Goal: Task Accomplishment & Management: Use online tool/utility

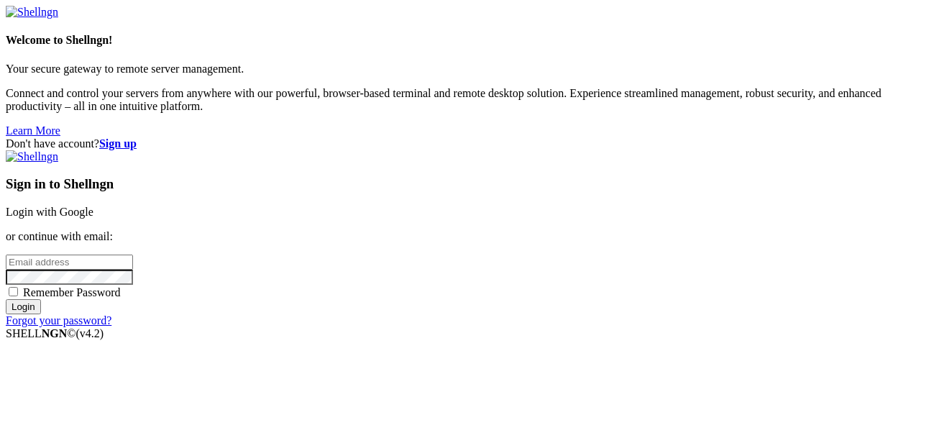
click at [475, 291] on div "Remember Password" at bounding box center [467, 292] width 923 height 14
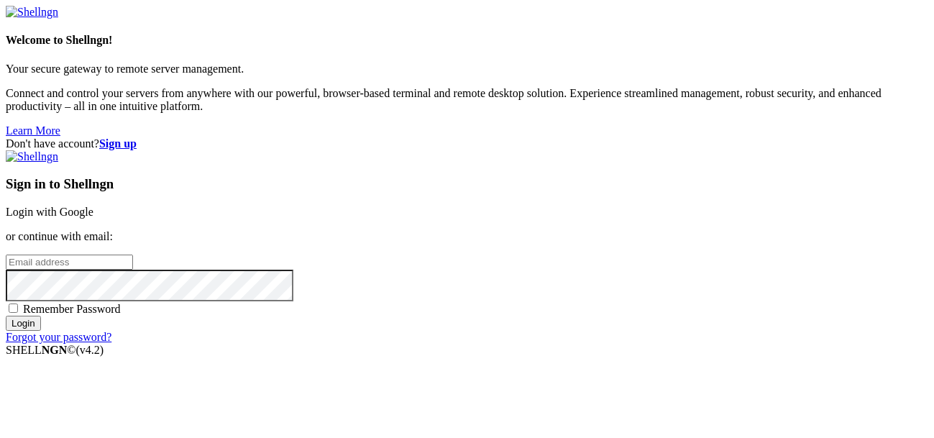
click at [121, 303] on span "Remember Password" at bounding box center [72, 309] width 98 height 12
click at [18, 304] on input "Remember Password" at bounding box center [13, 308] width 9 height 9
checkbox input "true"
click at [133, 255] on input "email" at bounding box center [69, 262] width 127 height 15
type input "[EMAIL_ADDRESS][DOMAIN_NAME]"
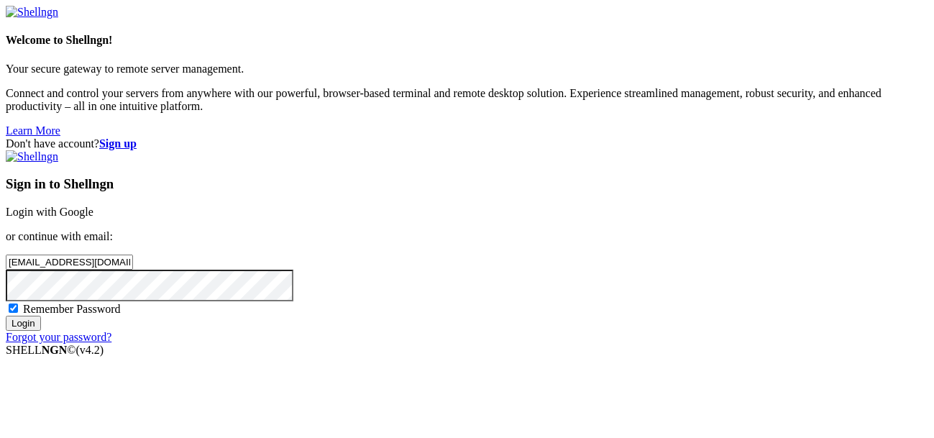
click at [6, 316] on input "Login" at bounding box center [23, 323] width 35 height 15
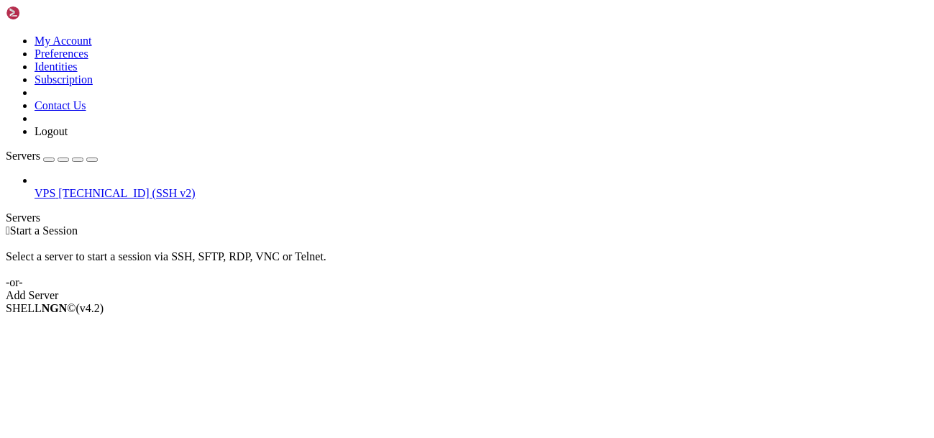
click at [55, 187] on span "VPS" at bounding box center [45, 193] width 21 height 12
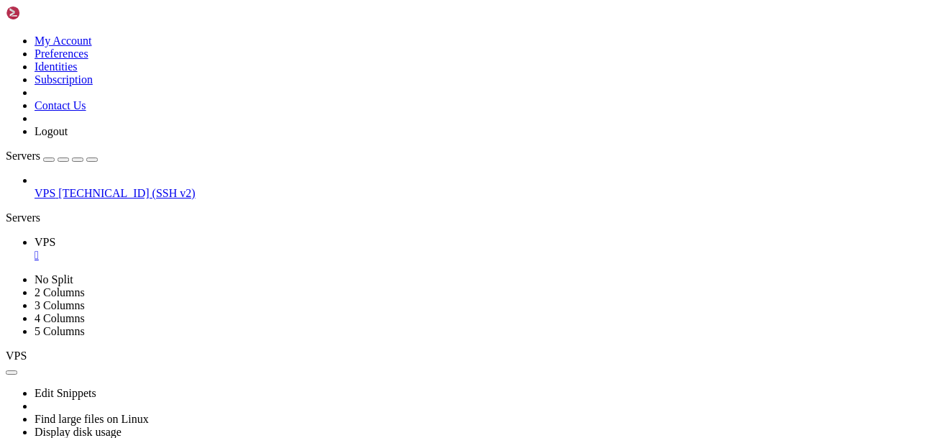
scroll to position [91, 0]
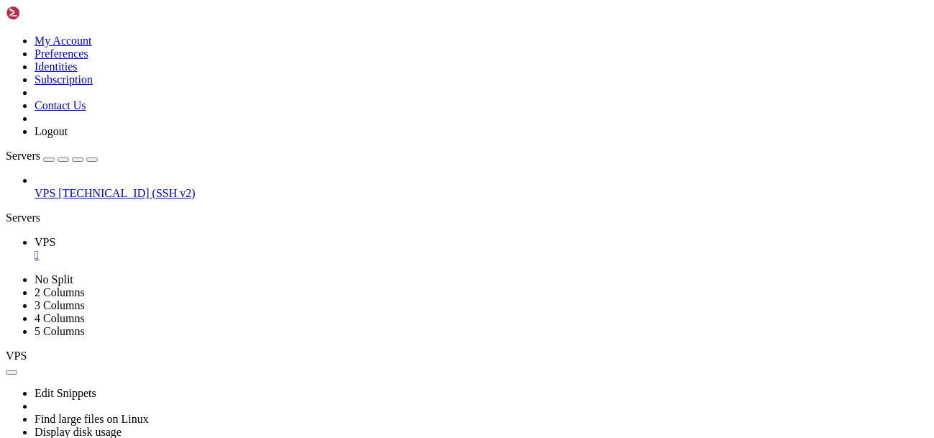
scroll to position [181, 0]
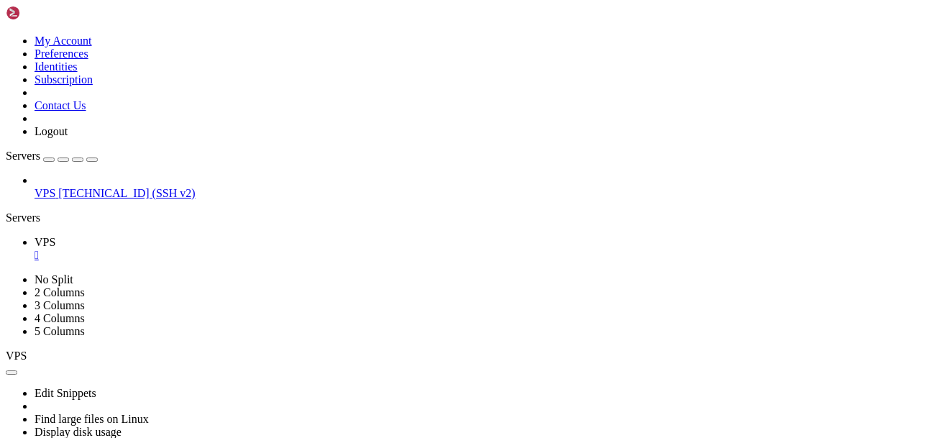
scroll to position [2227, 0]
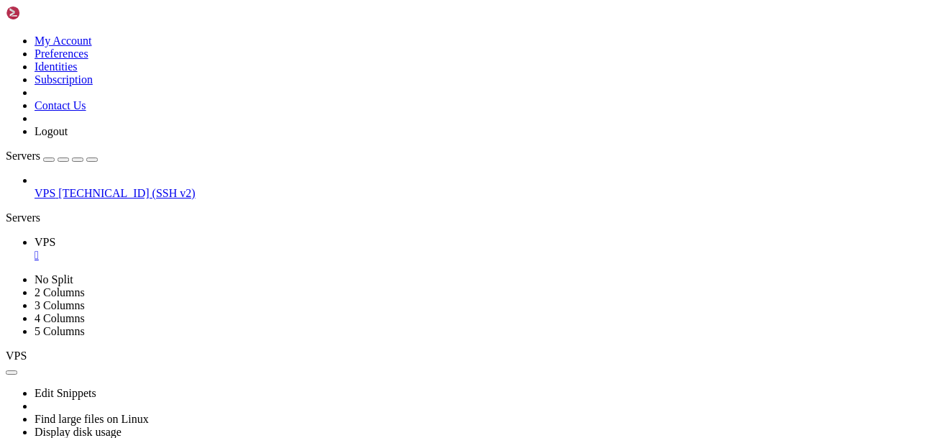
scroll to position [3068, 0]
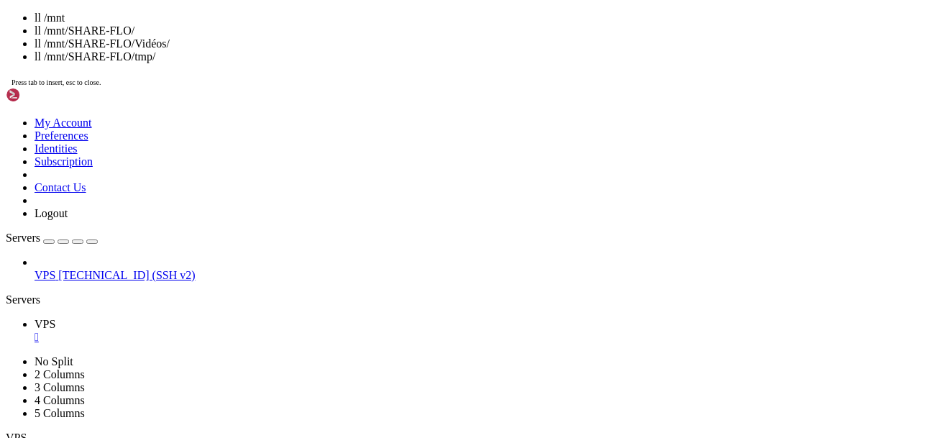
scroll to position [3172, 0]
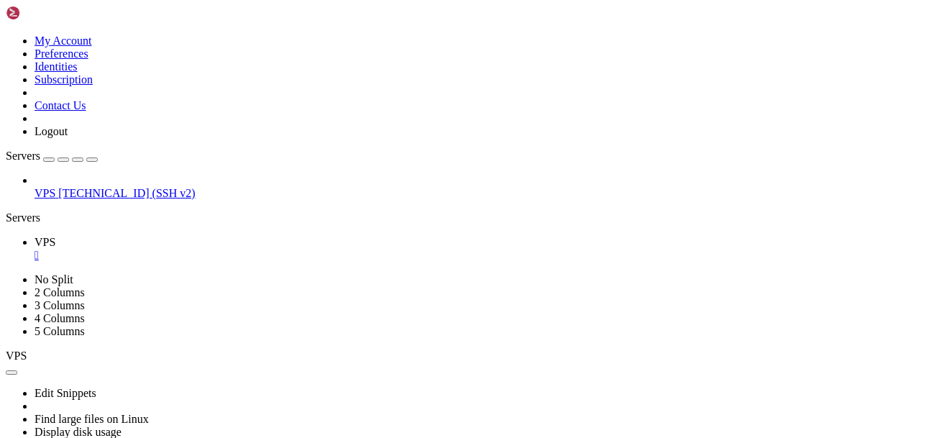
drag, startPoint x: 339, startPoint y: 813, endPoint x: 10, endPoint y: 814, distance: 329.4
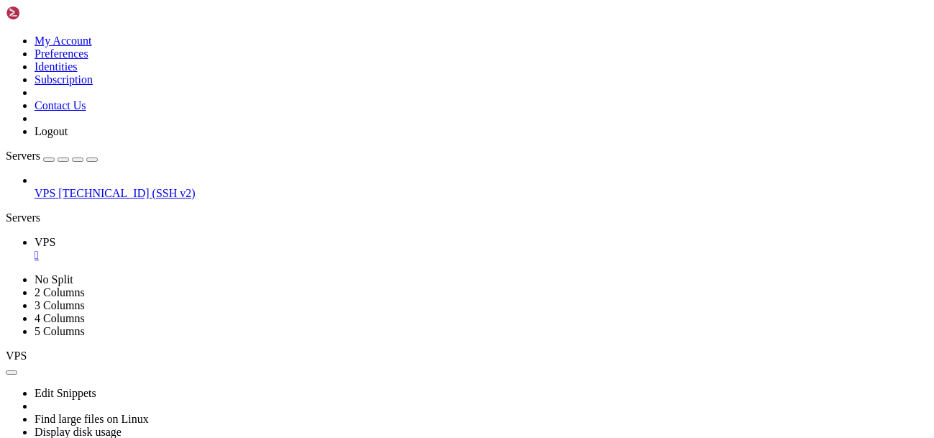
drag, startPoint x: 11, startPoint y: 816, endPoint x: 340, endPoint y: 813, distance: 329.4
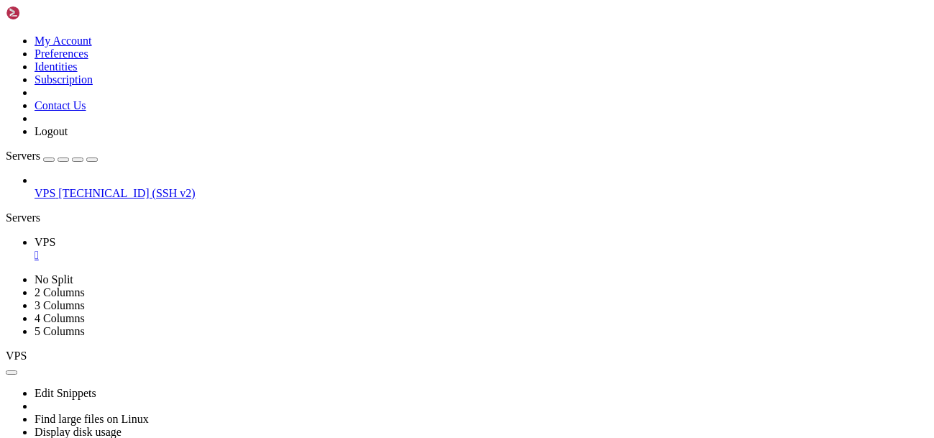
scroll to position [3236, 0]
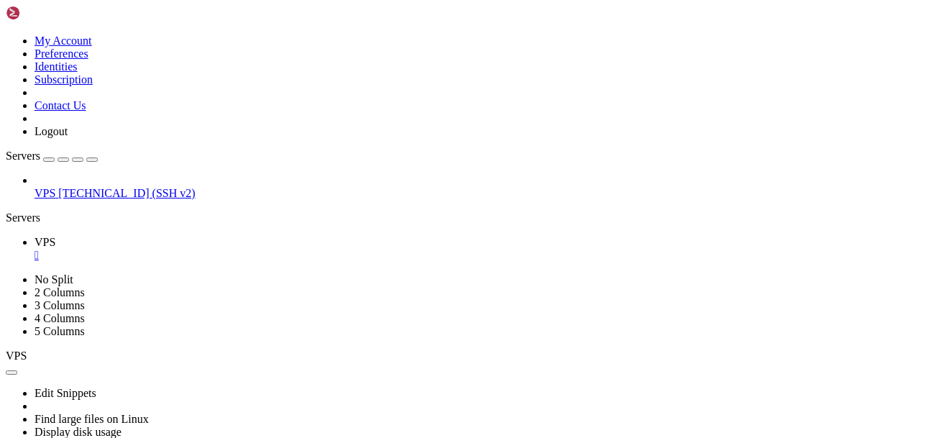
click at [84, 187] on span "[TECHNICAL_ID] (SSH v2)" at bounding box center [126, 193] width 137 height 12
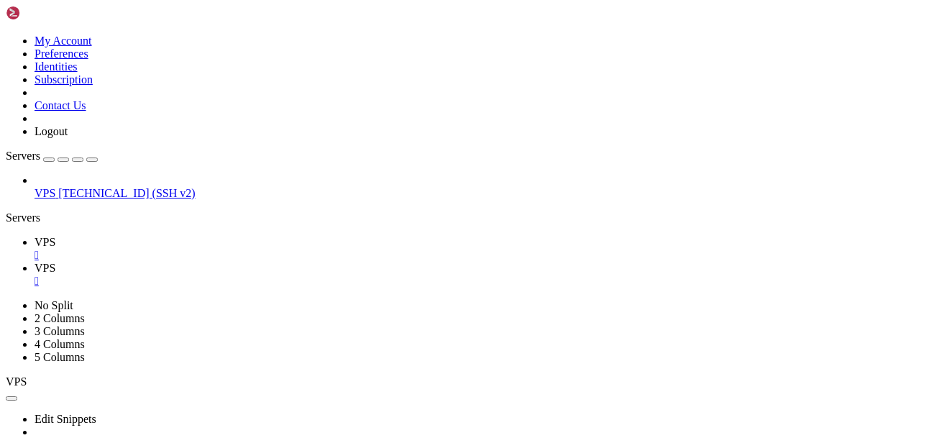
scroll to position [0, 0]
click at [55, 236] on span "VPS" at bounding box center [45, 242] width 21 height 12
click at [55, 262] on span "VPS" at bounding box center [45, 268] width 21 height 12
click at [199, 236] on link "VPS " at bounding box center [482, 249] width 894 height 26
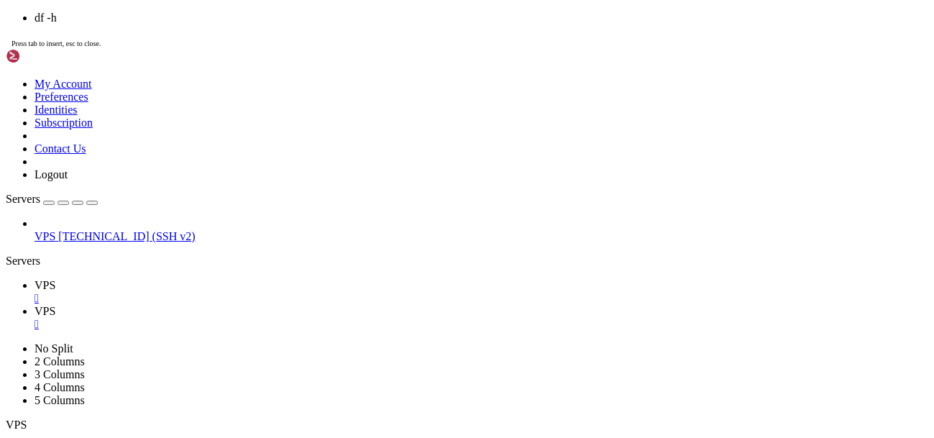
scroll to position [3664, 0]
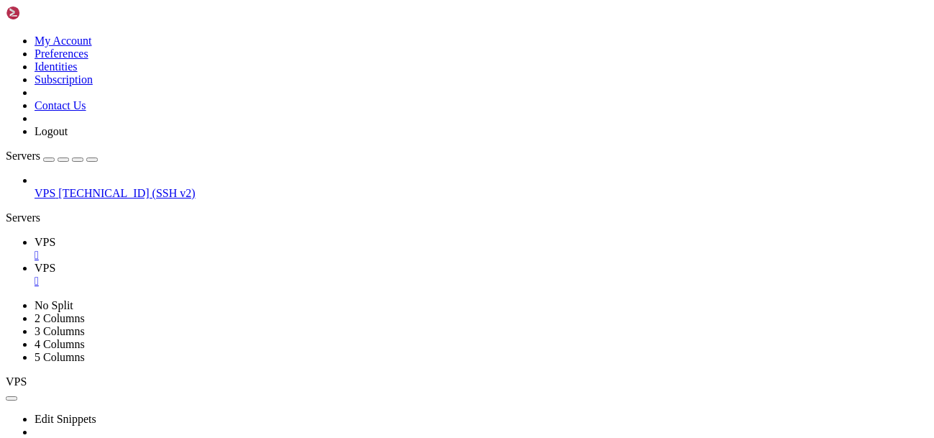
click at [83, 200] on div "VPS 162.216.114.140 (SSH v2)" at bounding box center [467, 187] width 923 height 26
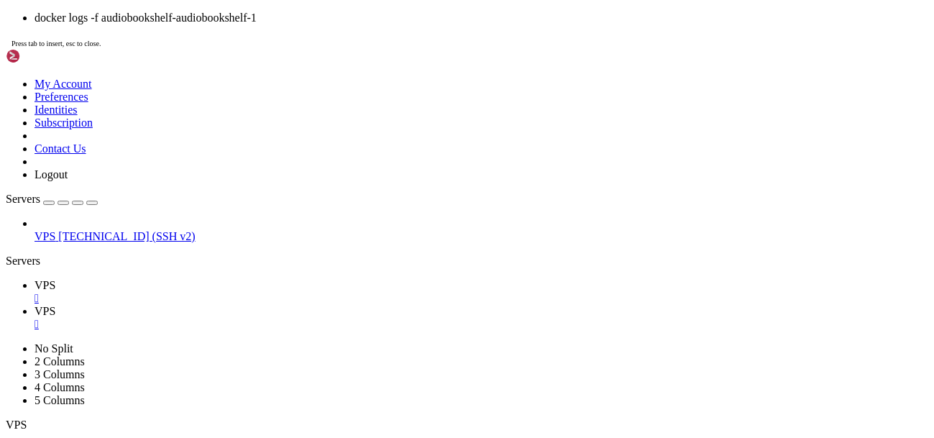
scroll to position [6110, 0]
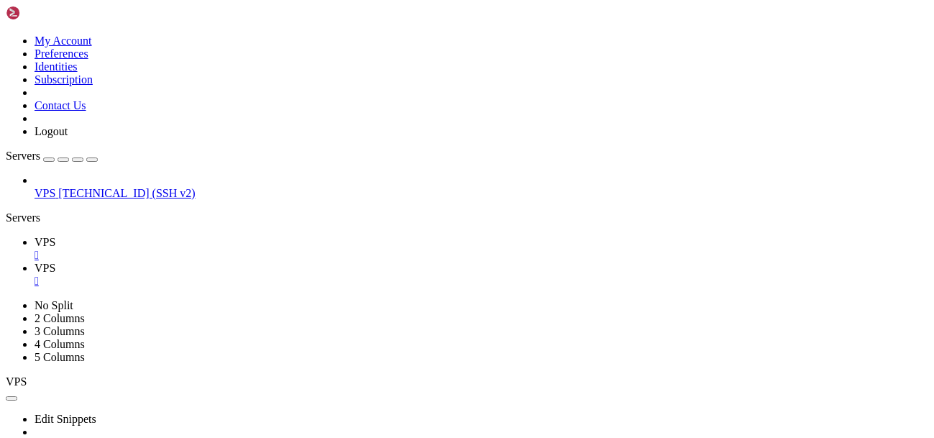
scroll to position [7172, 0]
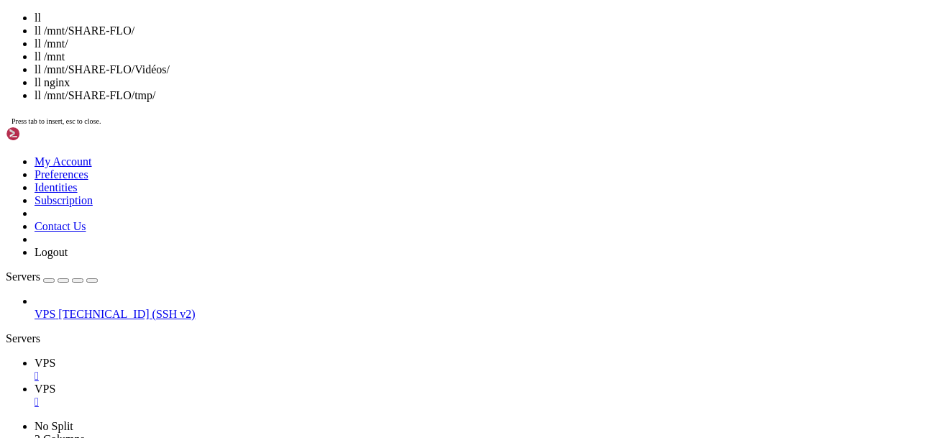
scroll to position [7314, 0]
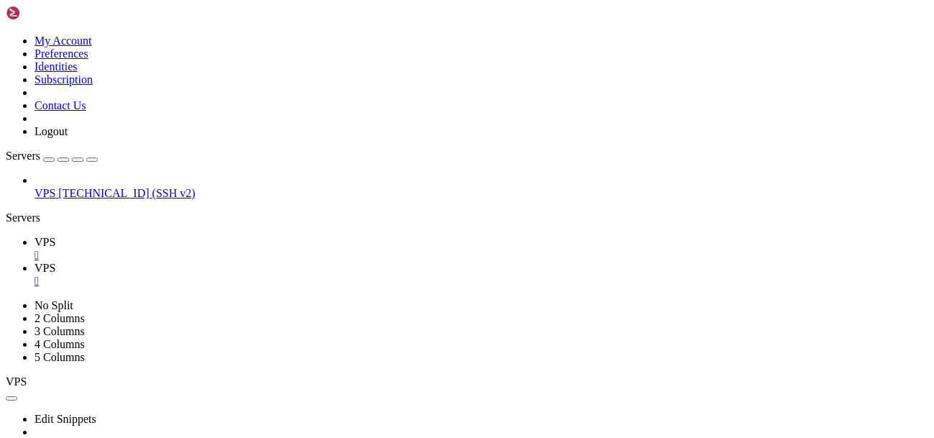
scroll to position [7521, 0]
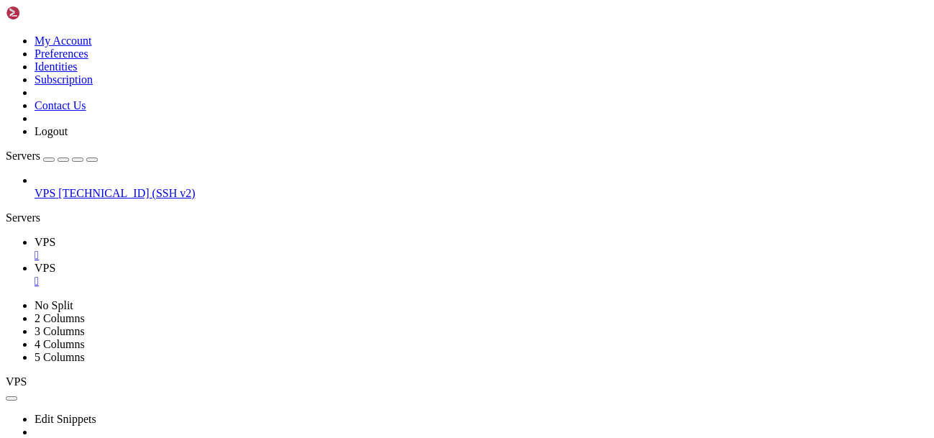
scroll to position [8013, 0]
